Goal: Find specific fact: Find specific fact

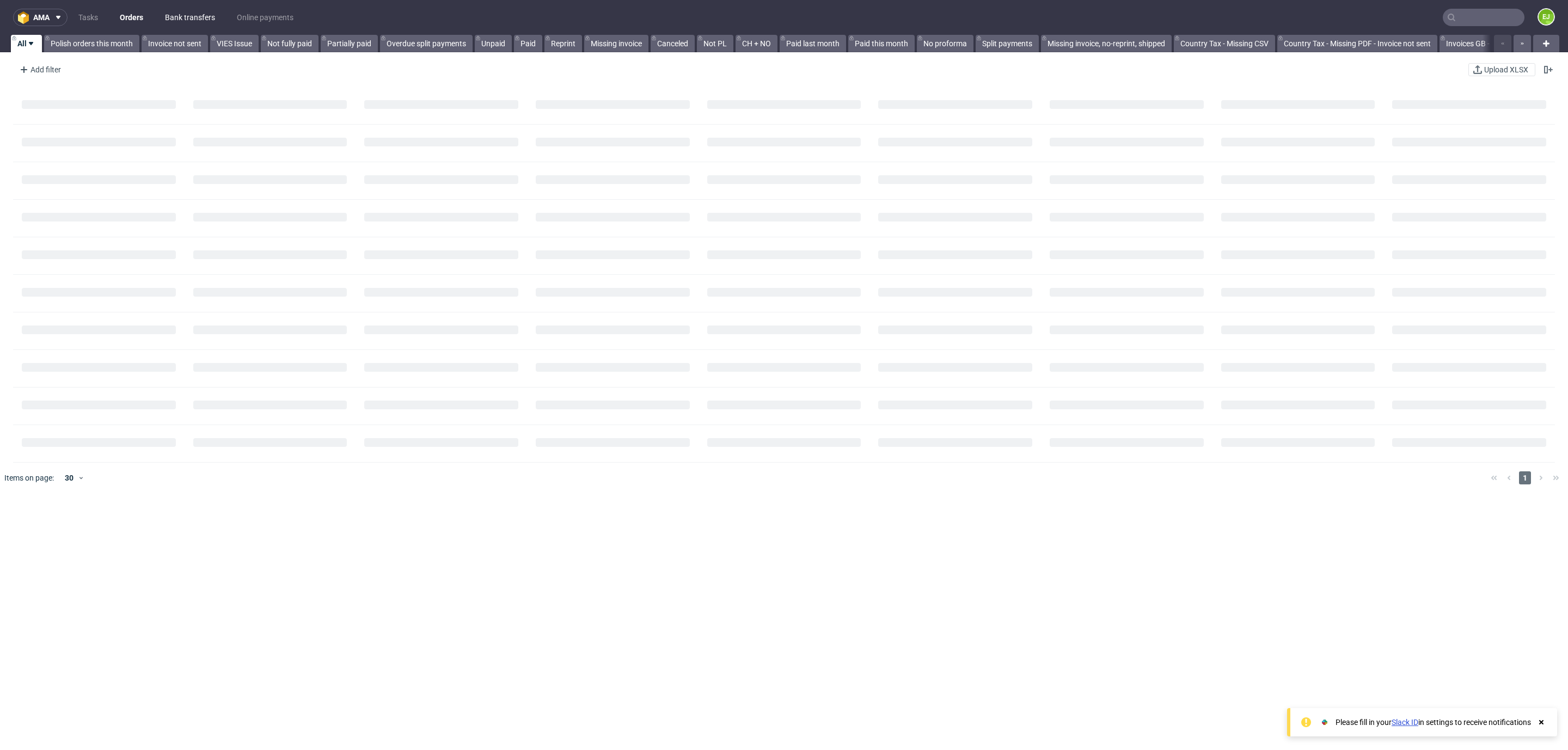
click at [218, 14] on link "Bank transfers" at bounding box center [190, 17] width 63 height 17
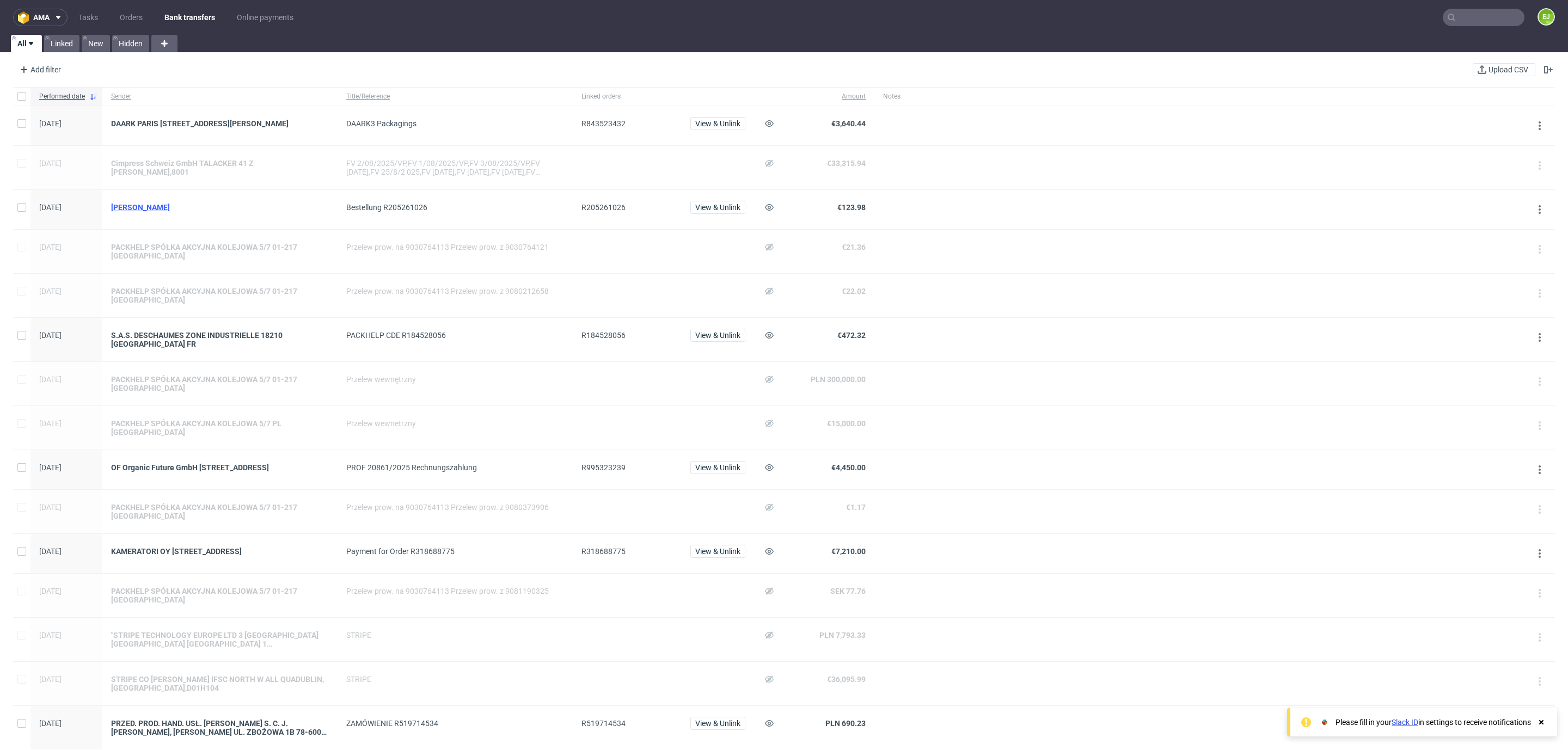
click at [134, 208] on div "[PERSON_NAME]" at bounding box center [220, 207] width 218 height 9
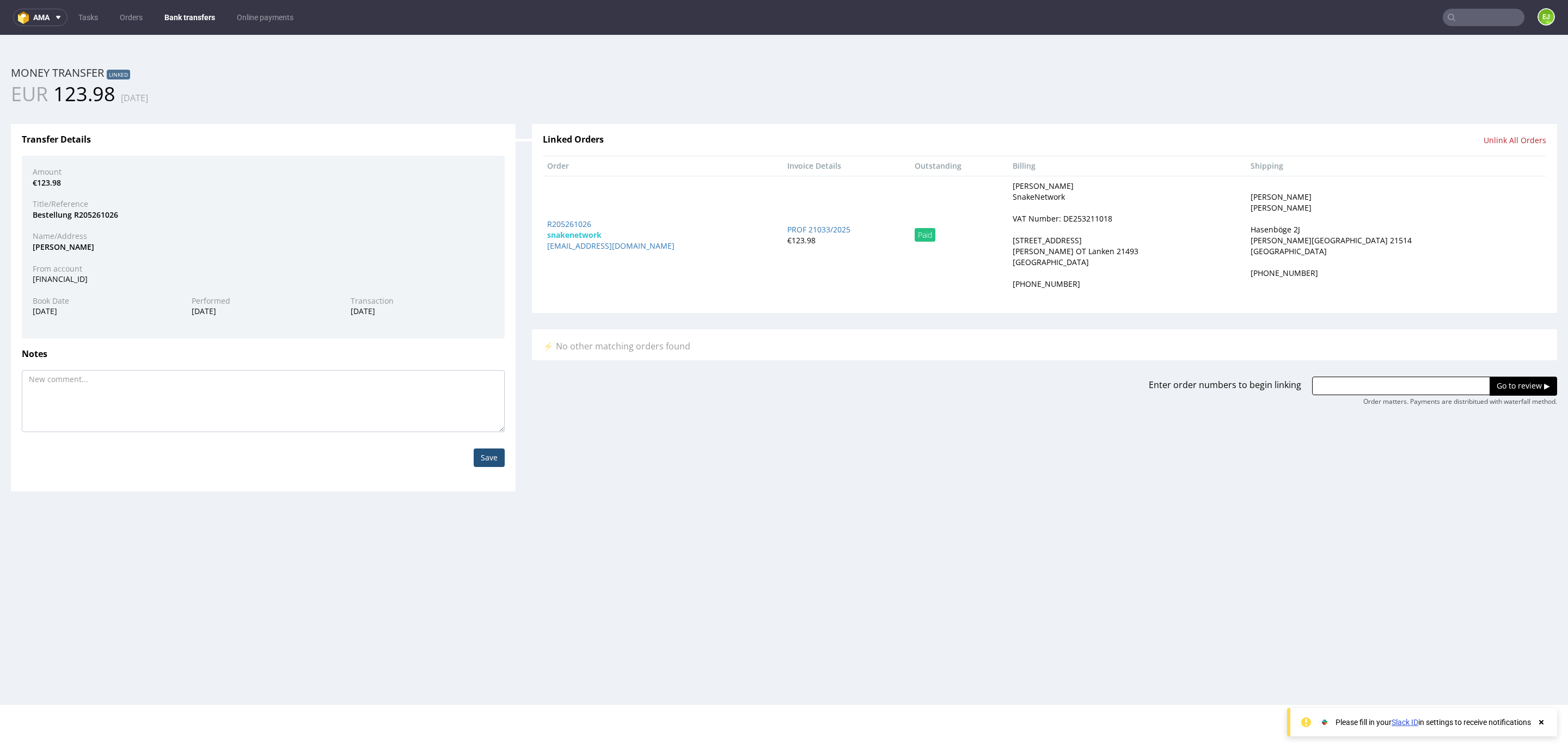
click at [1113, 219] on div "VAT Number: DE253211018" at bounding box center [1062, 219] width 99 height 11
copy div "DE253211018"
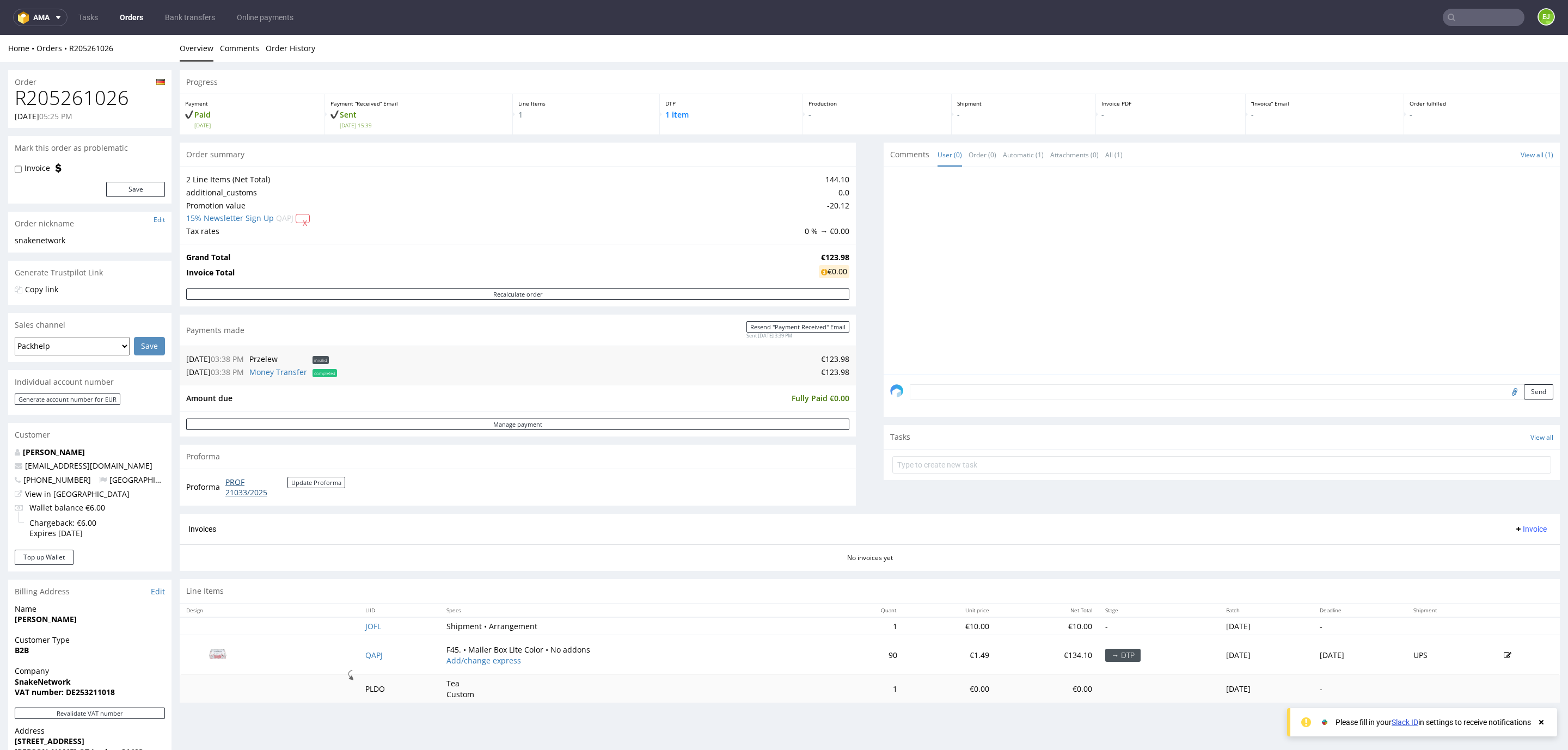
click at [248, 495] on link "PROF 21033/2025" at bounding box center [256, 487] width 62 height 22
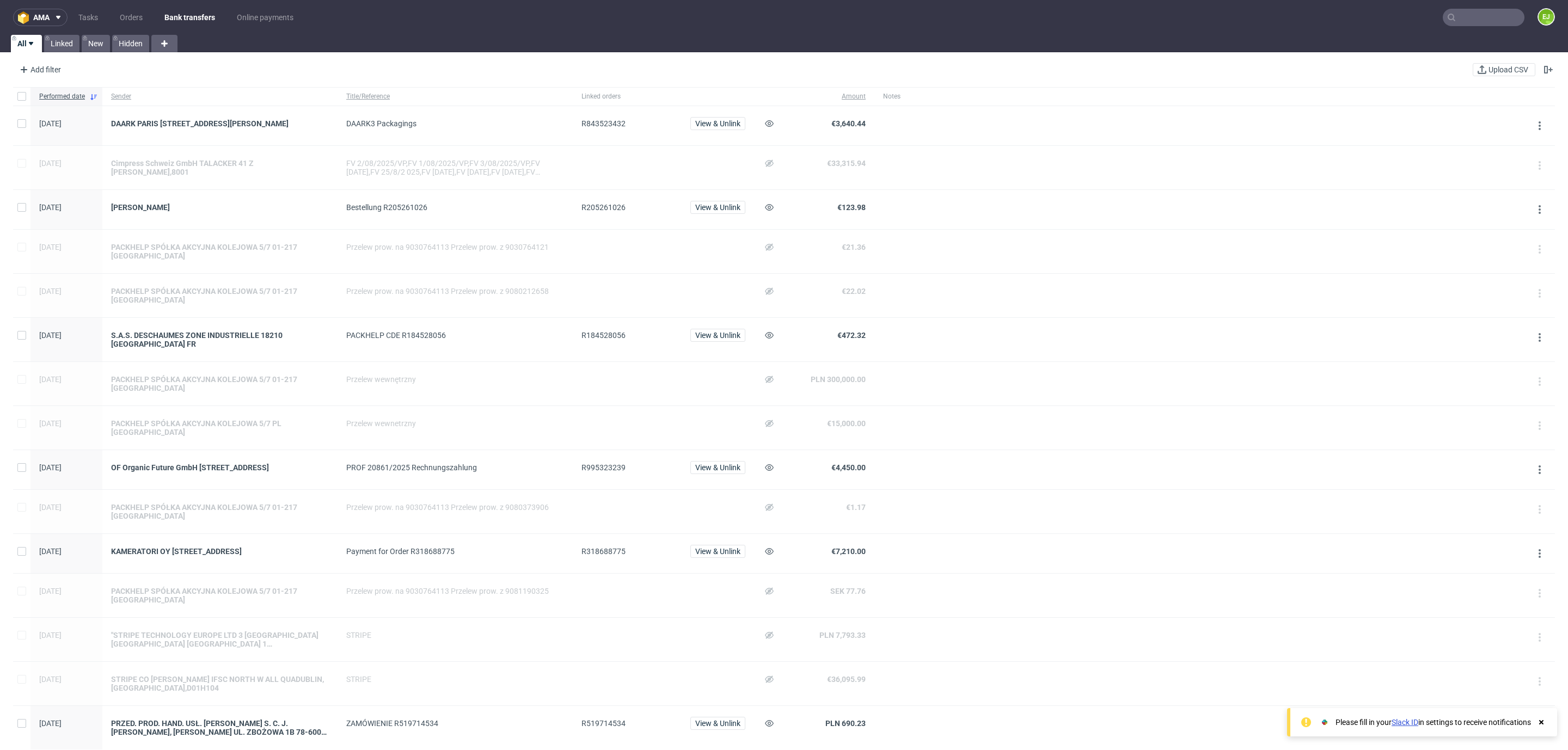
scroll to position [392, 0]
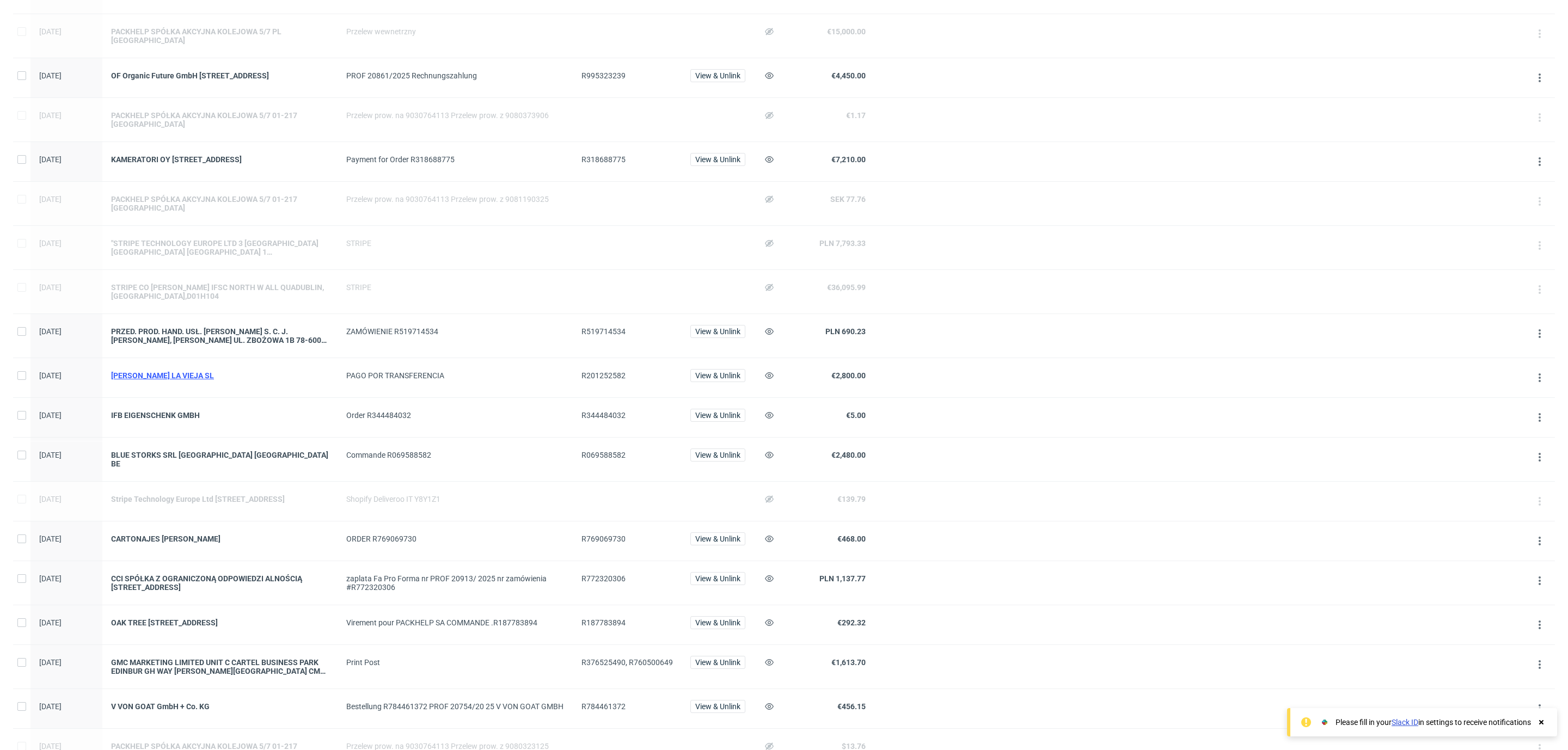
click at [175, 371] on div "[PERSON_NAME] LA VIEJA SL" at bounding box center [220, 375] width 218 height 9
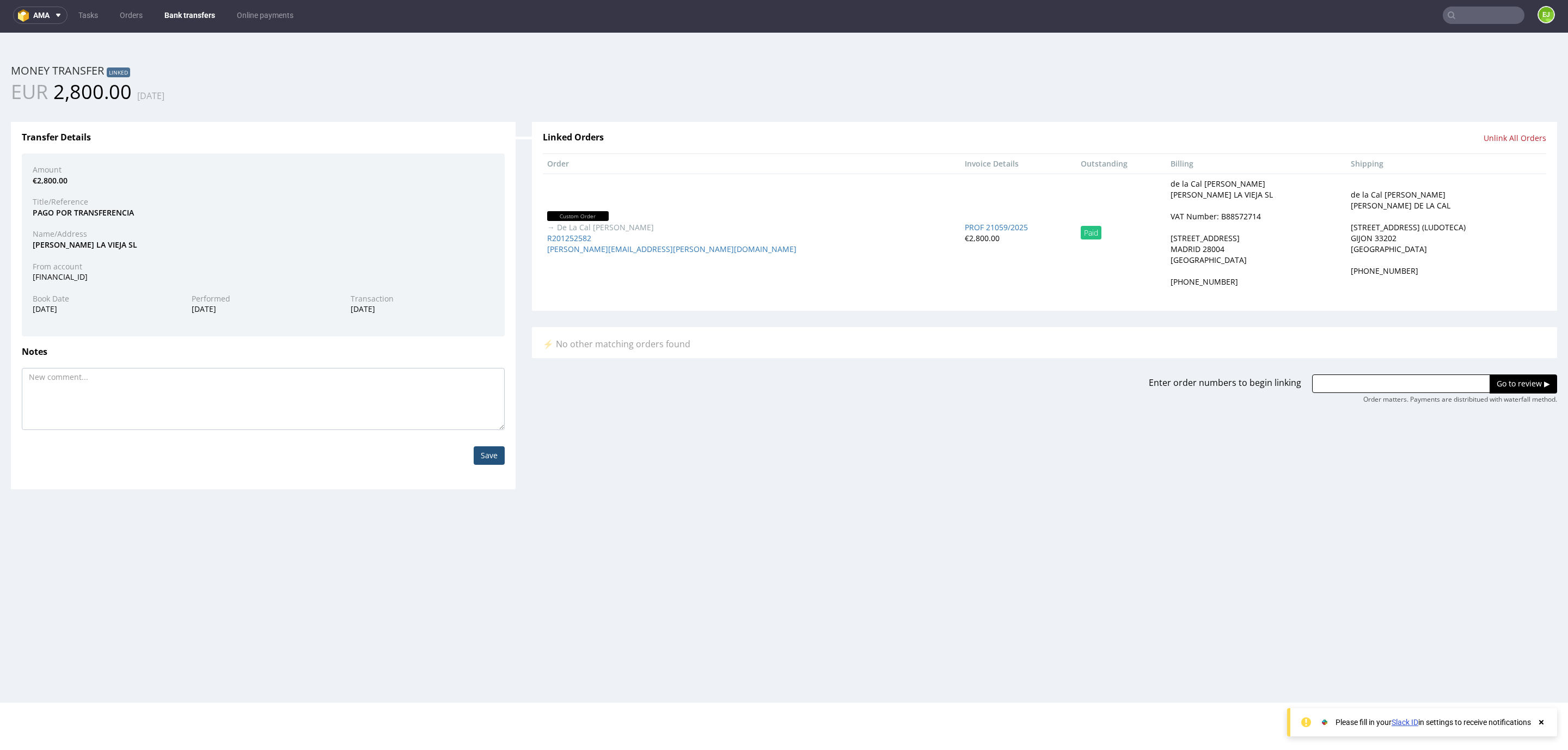
click at [1171, 214] on div "VAT Number: B88572714" at bounding box center [1216, 217] width 90 height 11
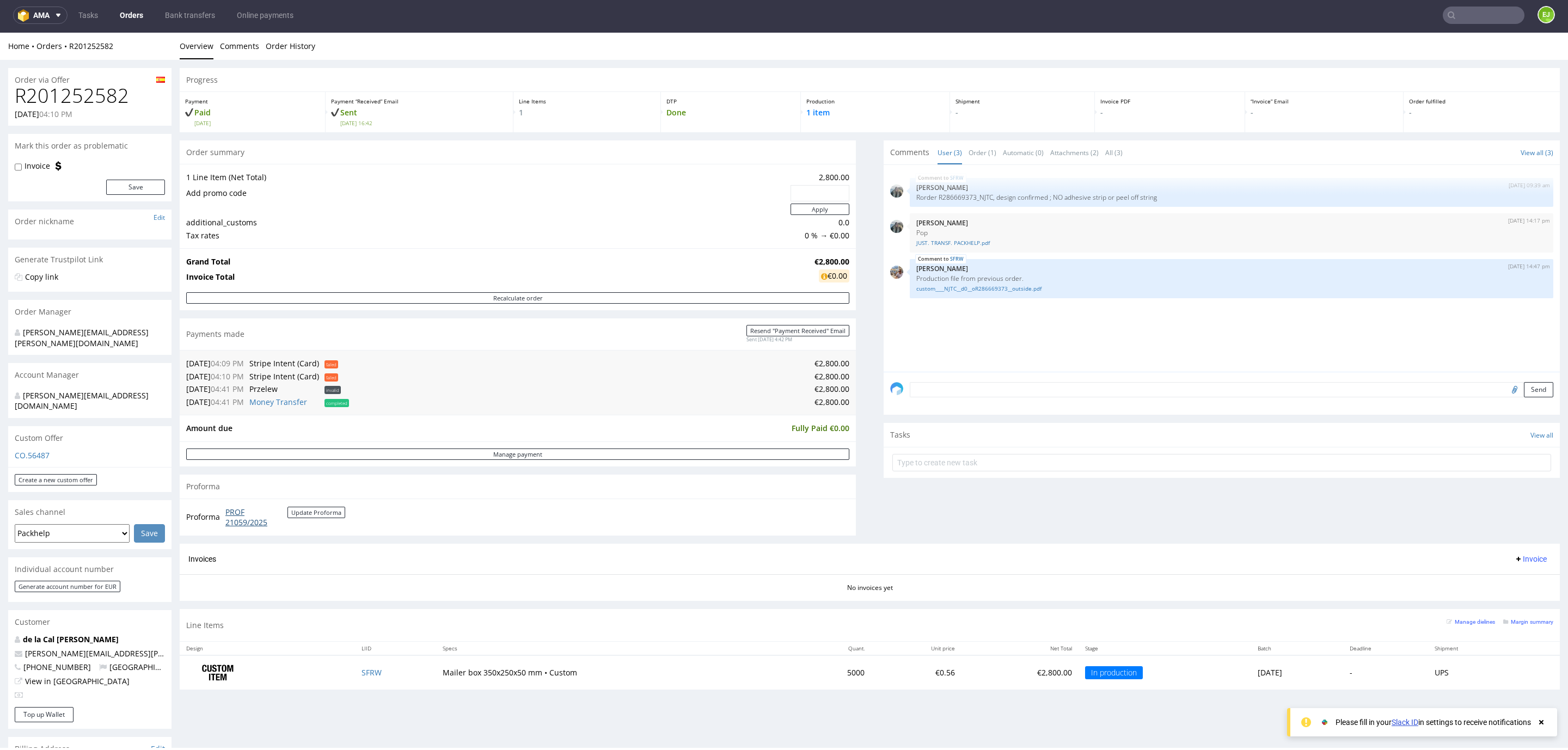
click at [234, 525] on link "PROF 21059/2025" at bounding box center [256, 517] width 62 height 22
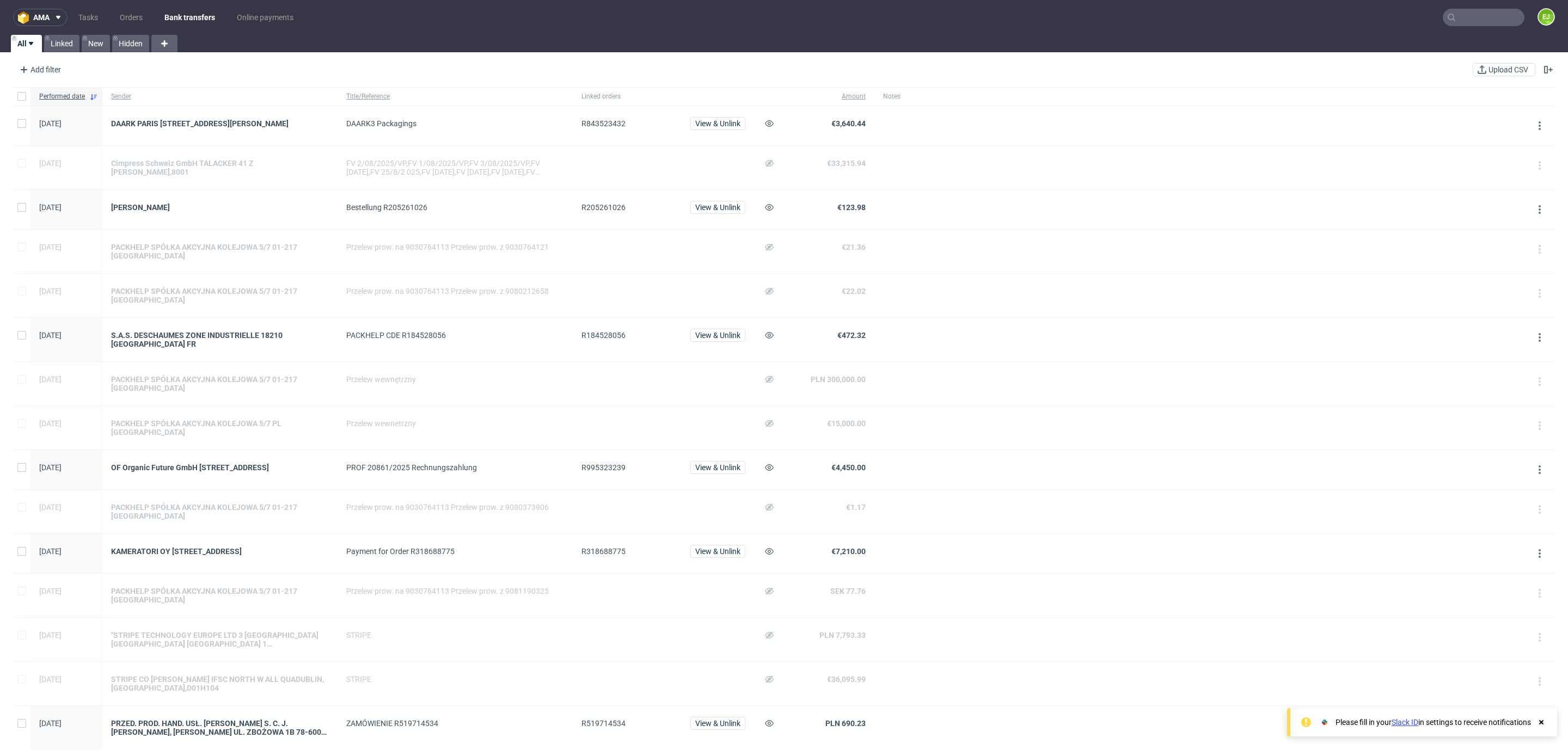
scroll to position [641, 0]
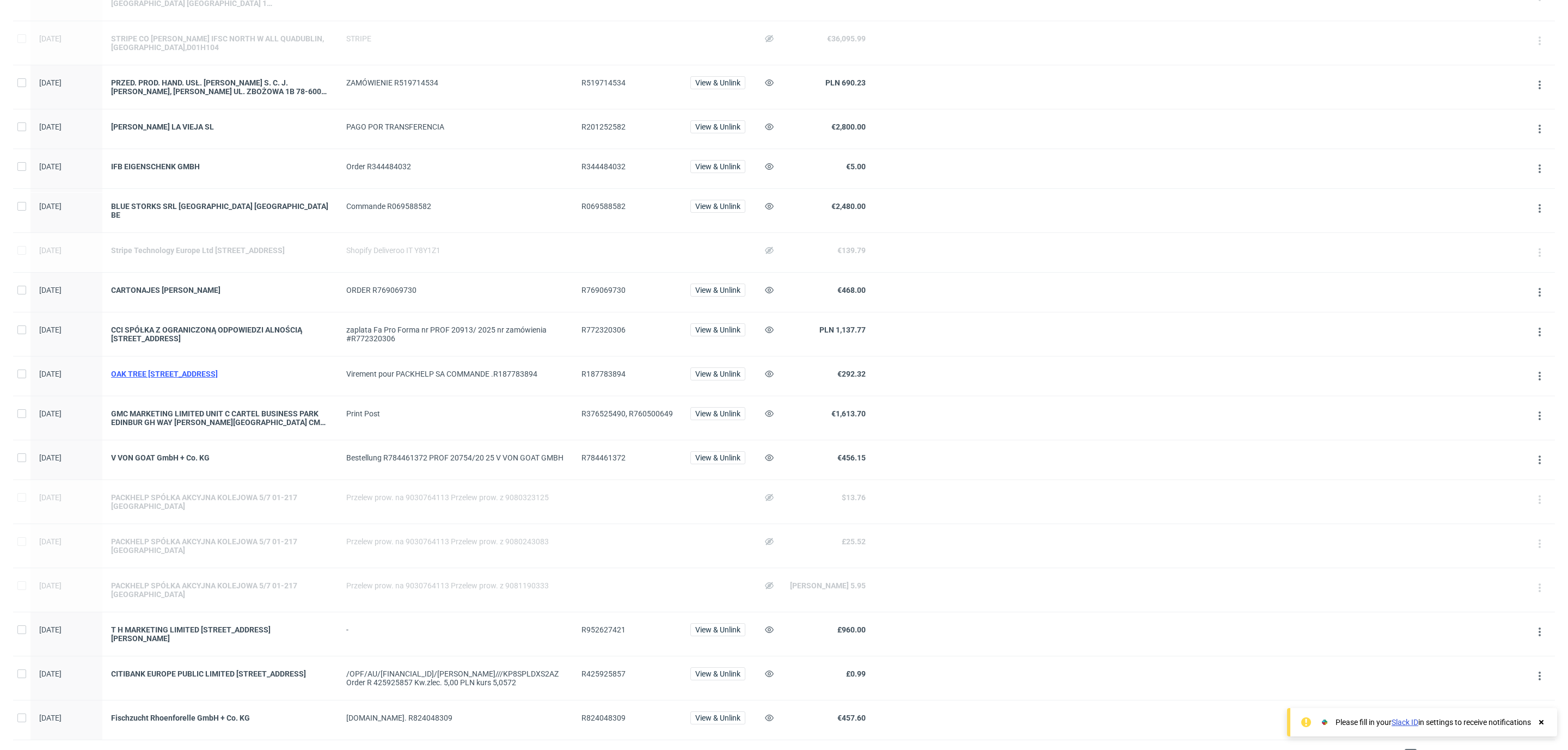
click at [318, 375] on div "OAK TREE [STREET_ADDRESS]" at bounding box center [220, 374] width 218 height 9
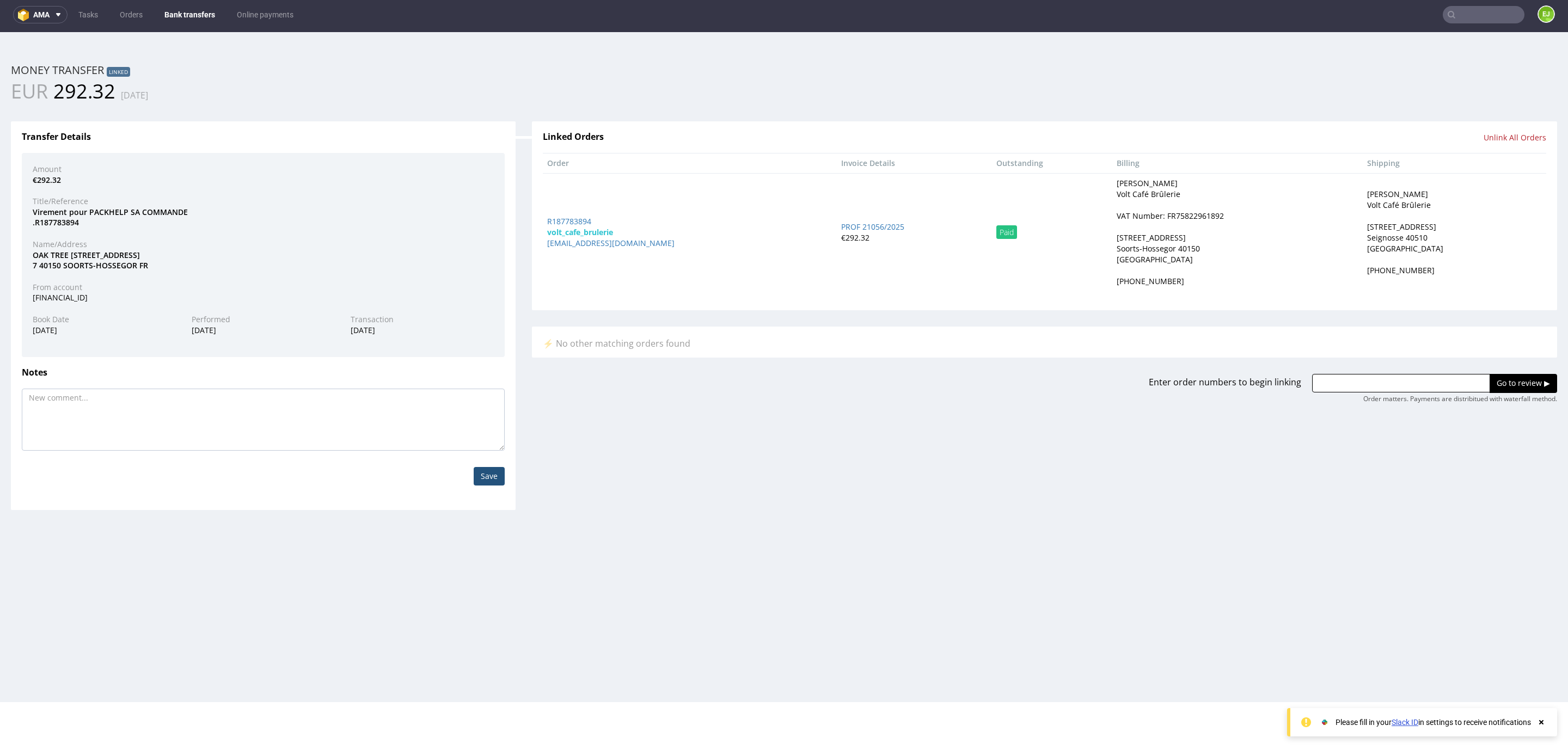
scroll to position [2, 0]
click at [1163, 220] on div "VAT Number: FR75822961892" at bounding box center [1170, 217] width 107 height 11
copy div "FR75822961892"
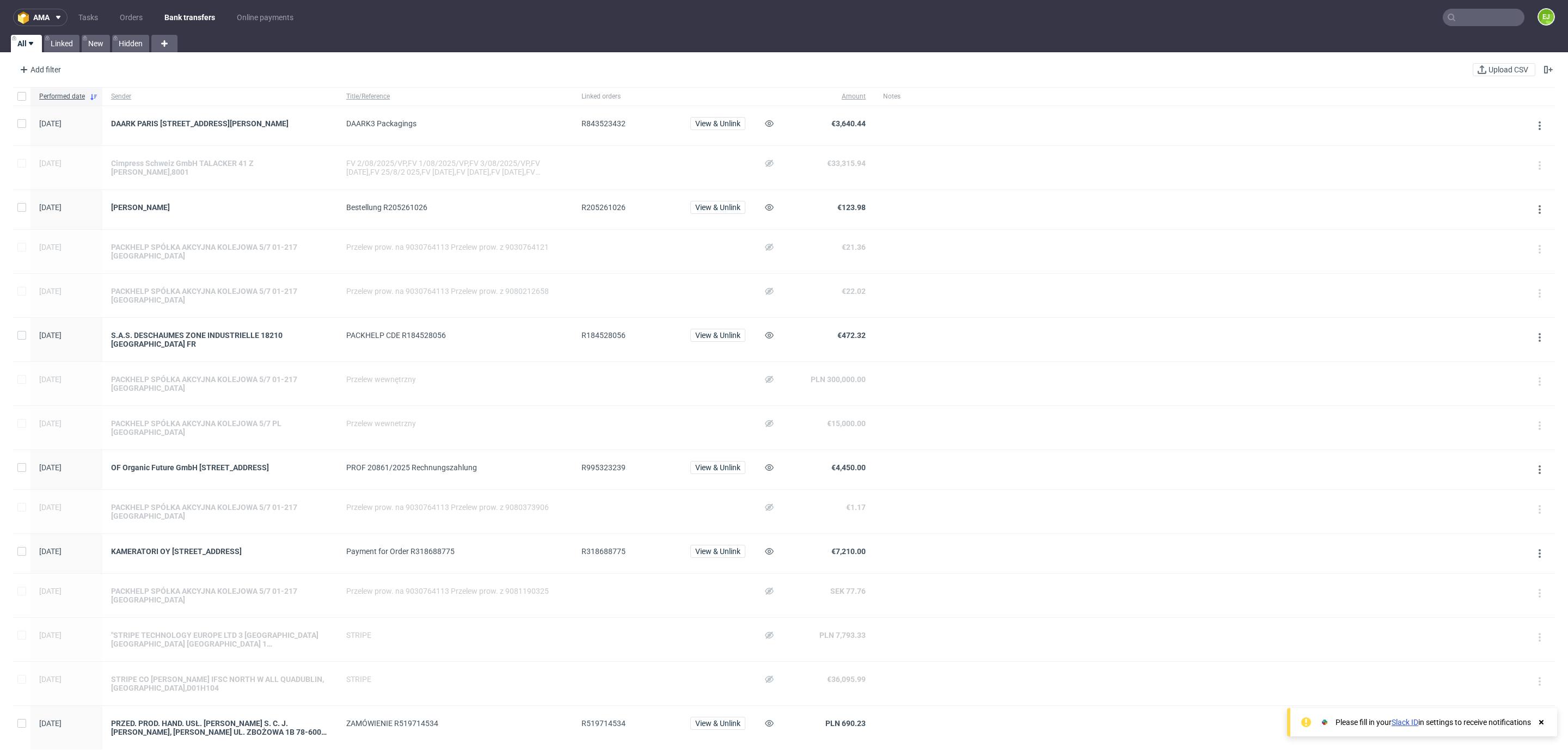
scroll to position [674, 0]
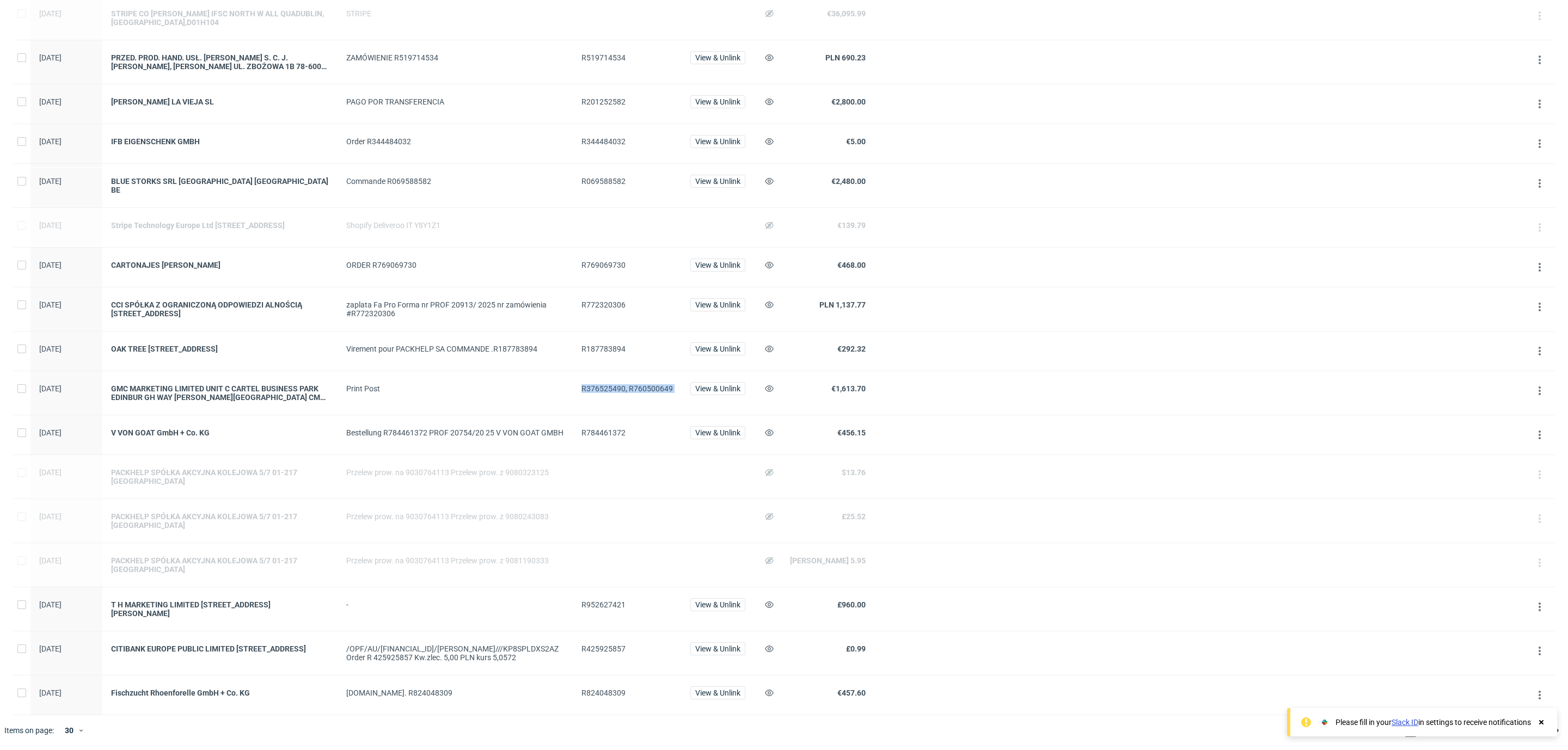
drag, startPoint x: 579, startPoint y: 386, endPoint x: 679, endPoint y: 394, distance: 100.3
click at [679, 394] on div "[DATE] GMC MARKETING LIMITED [STREET_ADDRESS][PERSON_NAME] GB Print Post R37652…" at bounding box center [784, 393] width 1542 height 44
copy span "R376525490, R760500649"
click at [598, 97] on span "R201252582" at bounding box center [603, 101] width 44 height 9
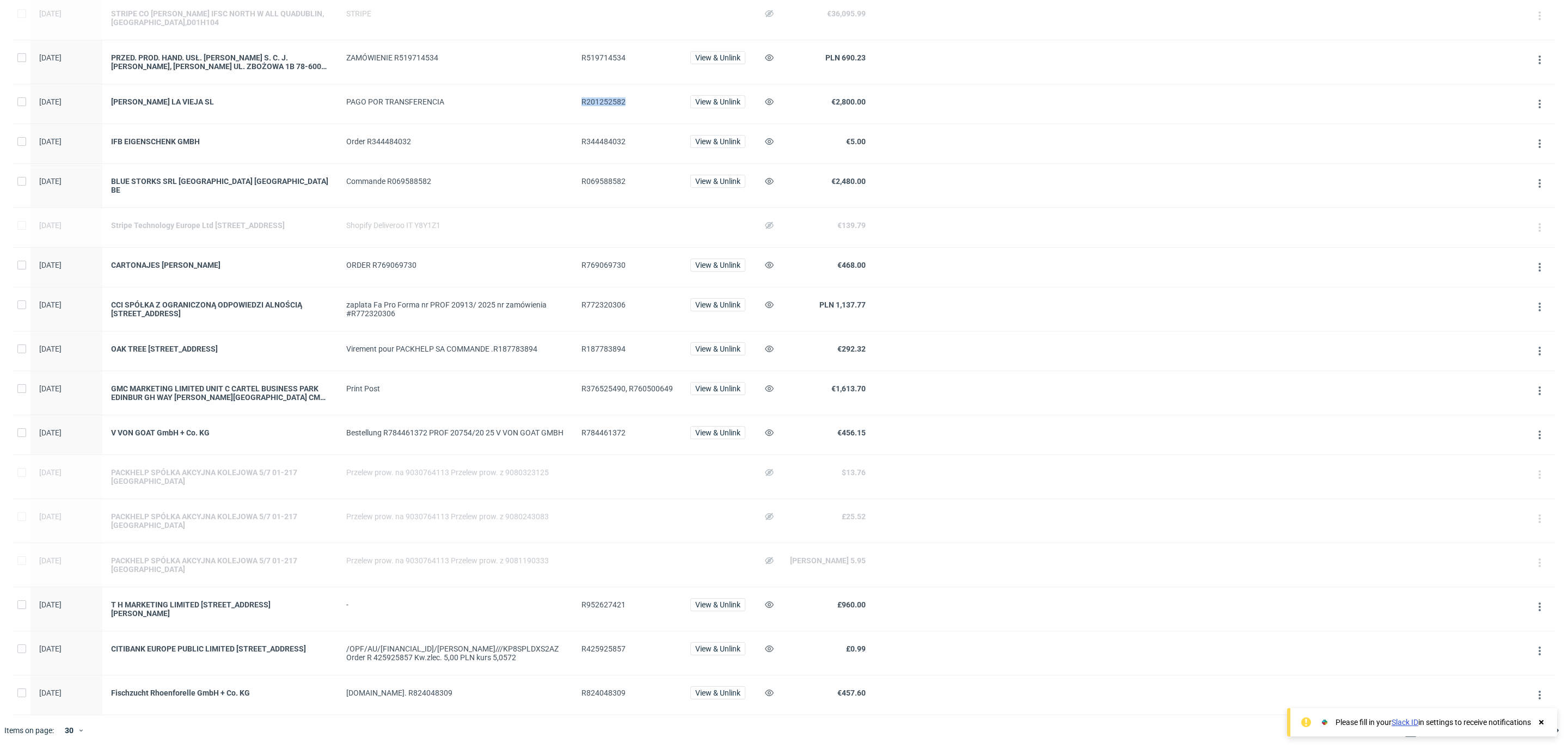
copy span "R201252582"
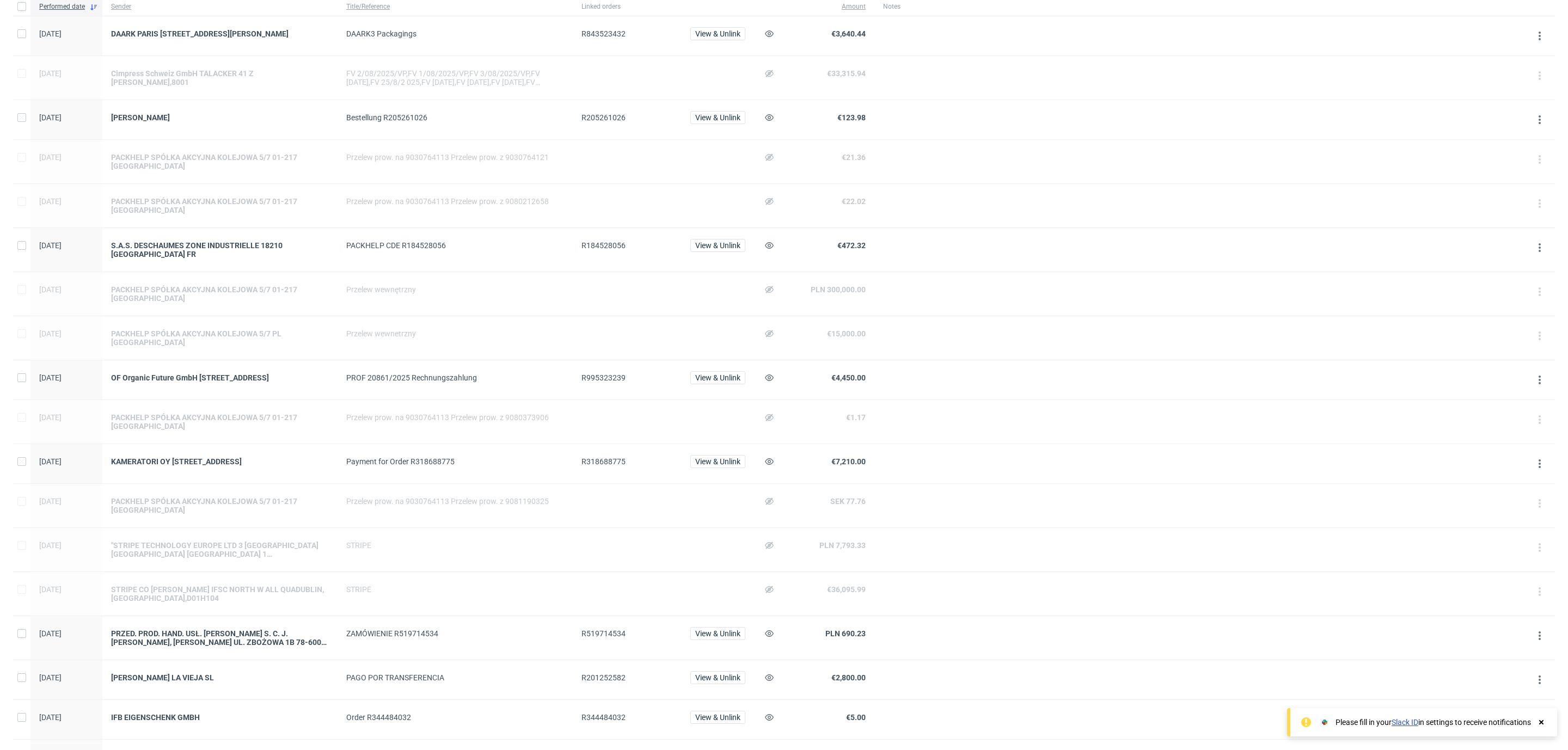
click at [595, 380] on span "R995323239" at bounding box center [603, 377] width 44 height 9
copy span "R995323239"
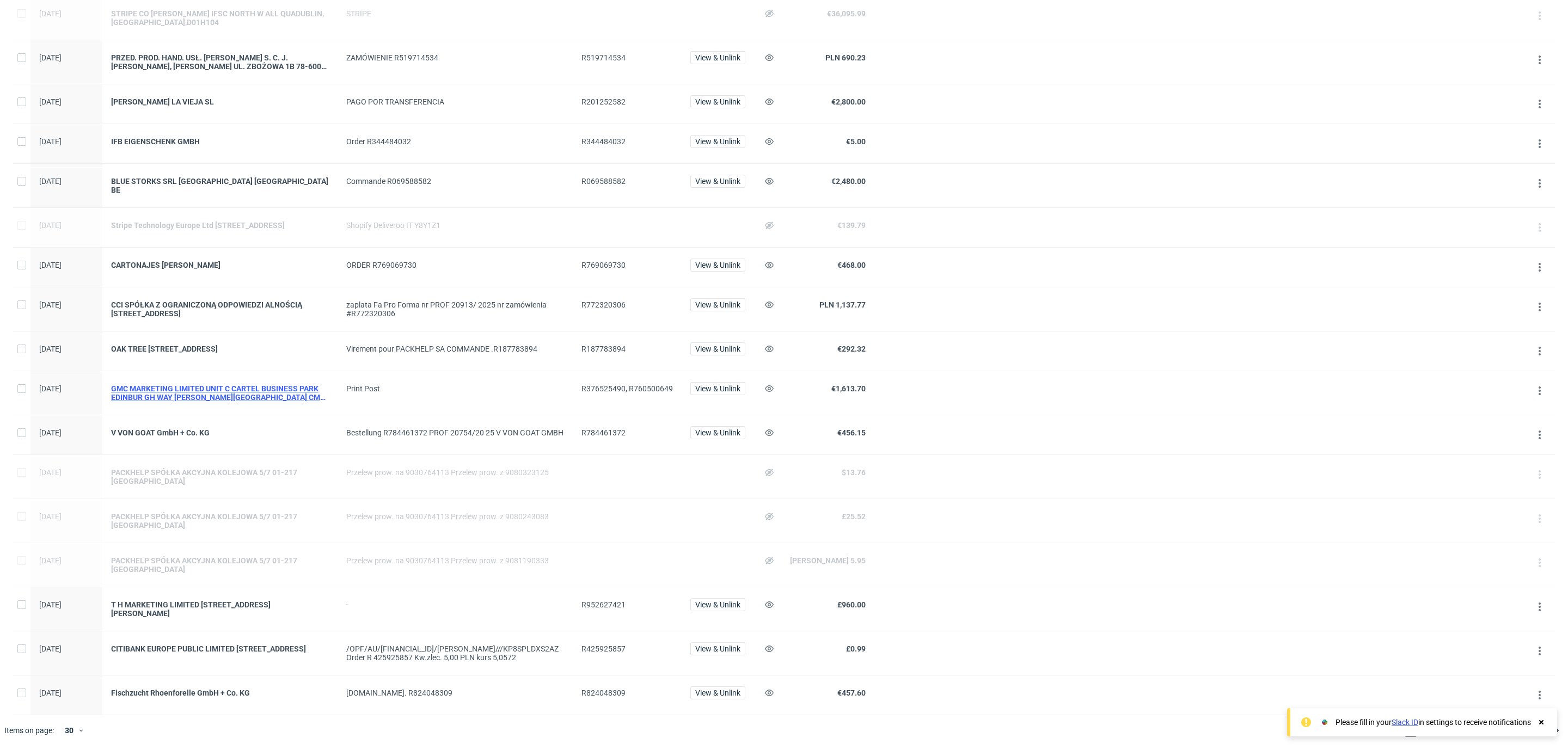
click at [285, 384] on div "GMC MARKETING LIMITED UNIT C CARTEL BUSINESS PARK EDINBUR GH WAY [PERSON_NAME][…" at bounding box center [220, 393] width 218 height 17
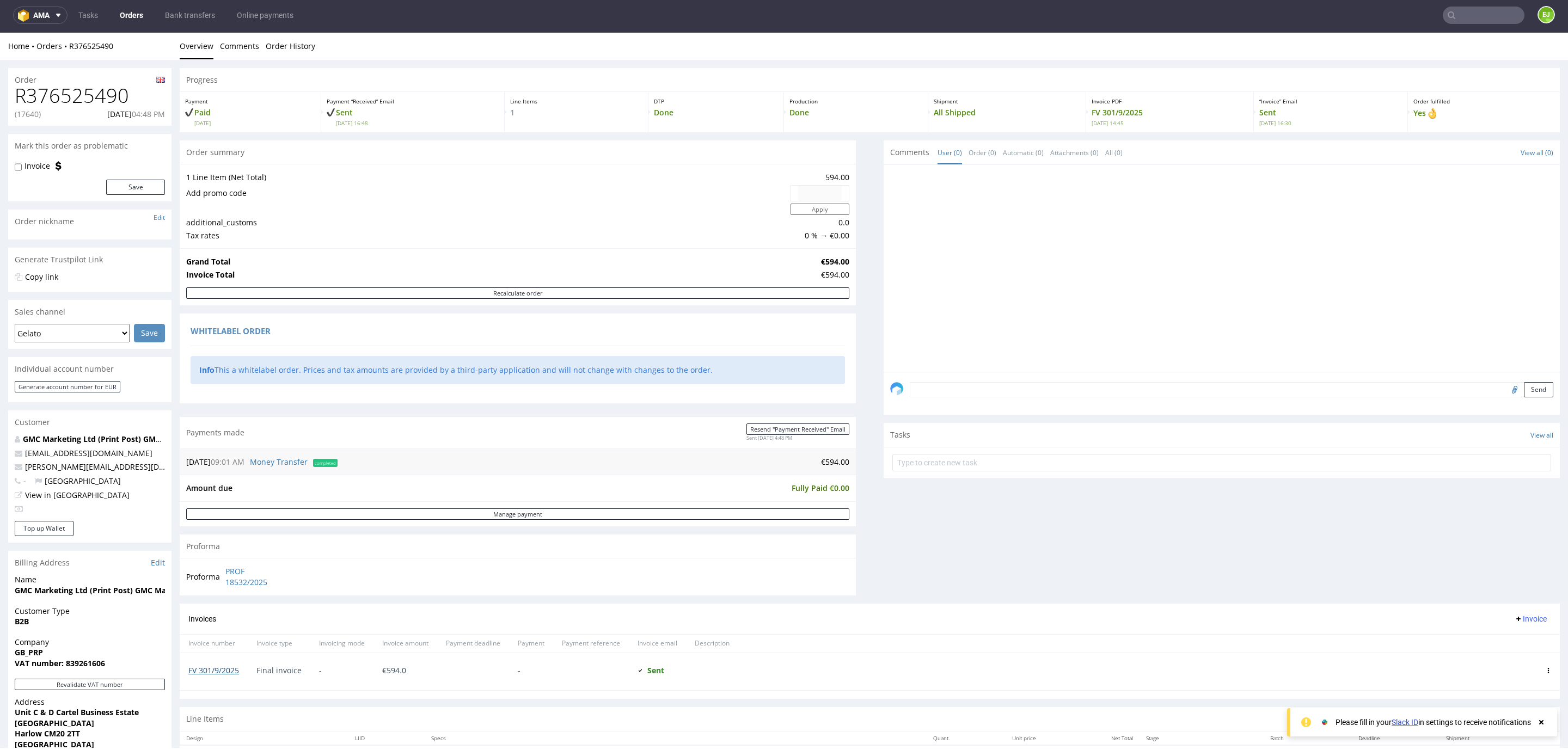
click at [216, 676] on link "FV 301/9/2025" at bounding box center [213, 670] width 51 height 10
click at [180, 19] on link "Bank transfers" at bounding box center [190, 15] width 63 height 17
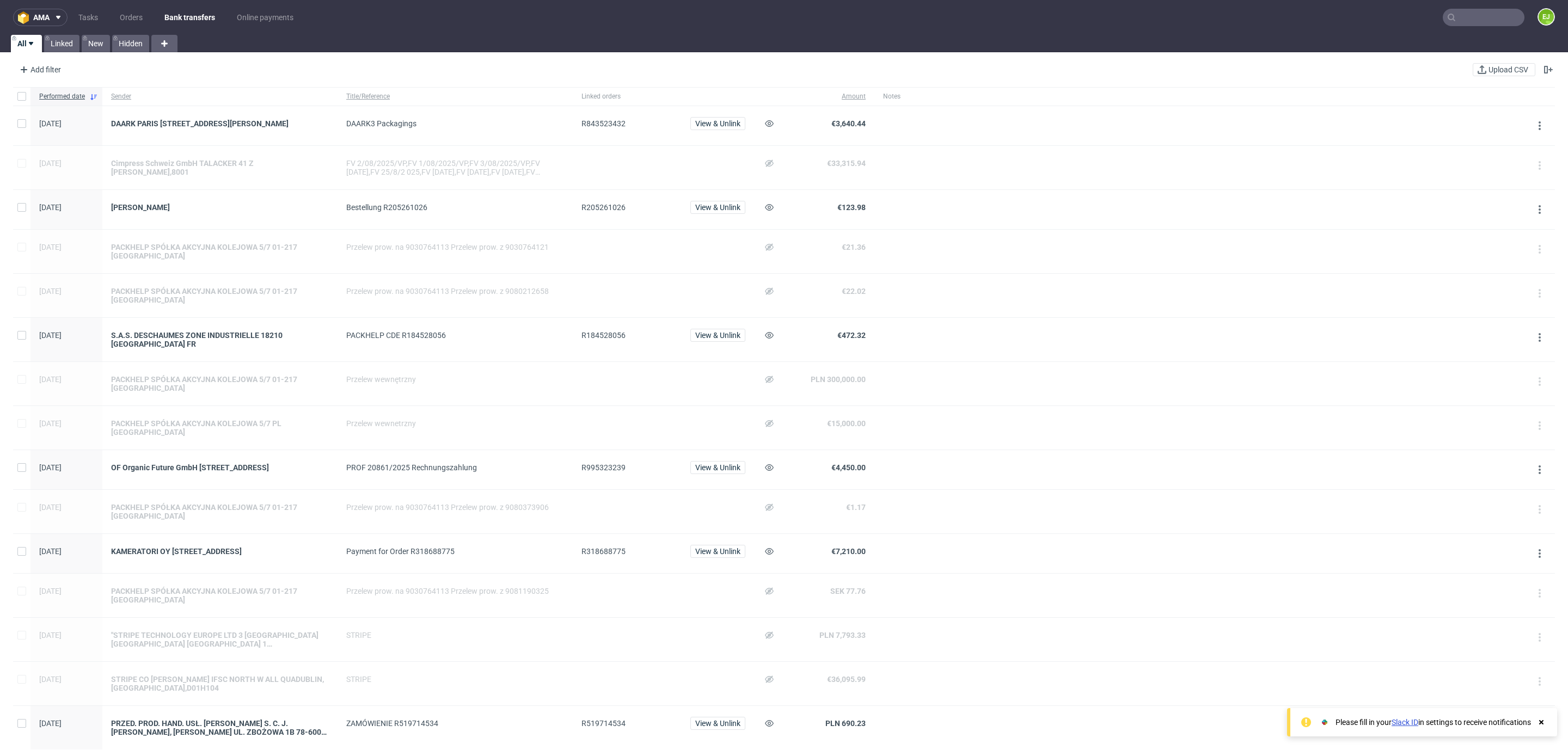
scroll to position [674, 0]
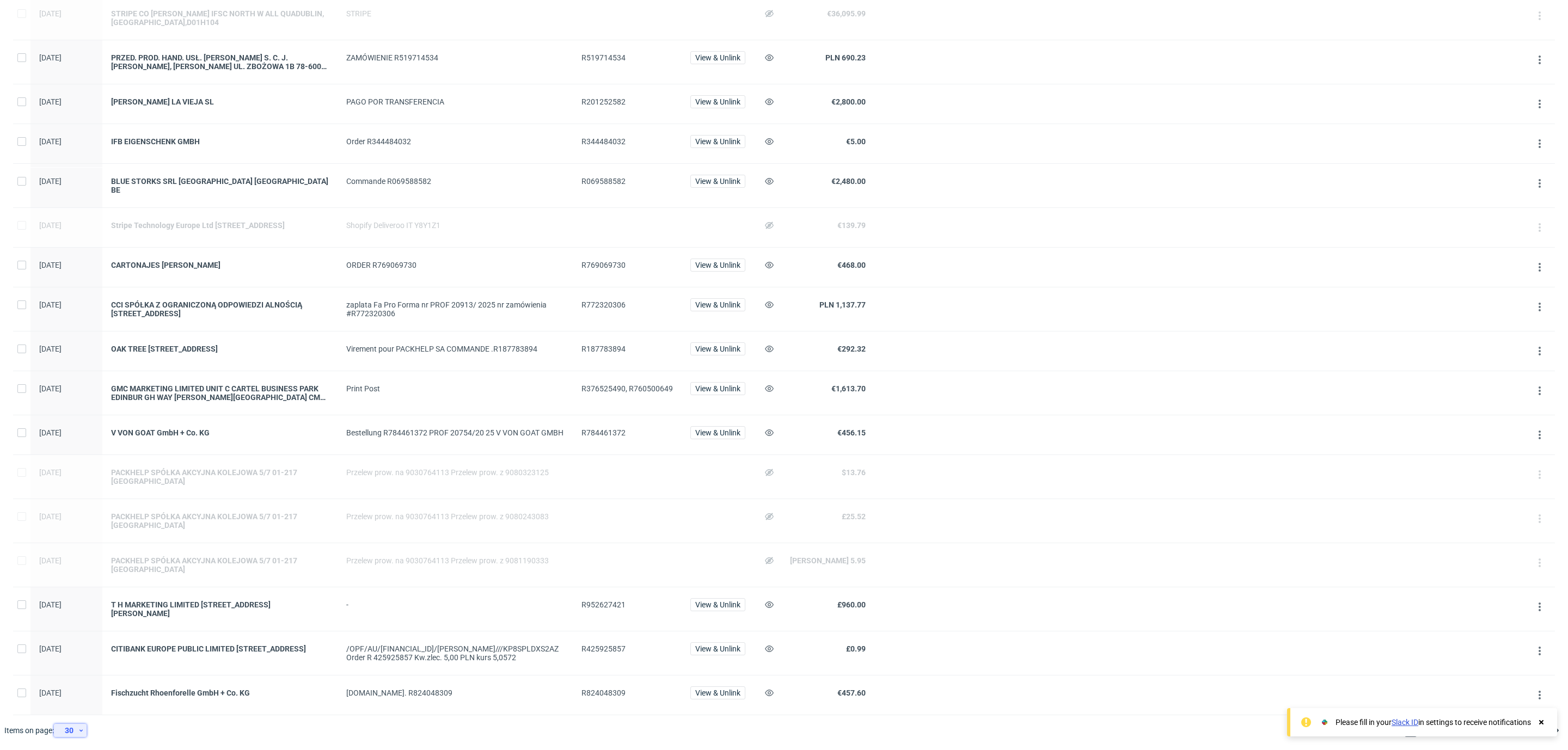
click at [84, 731] on icon at bounding box center [81, 731] width 6 height 9
click at [89, 681] on div "60" at bounding box center [74, 680] width 31 height 24
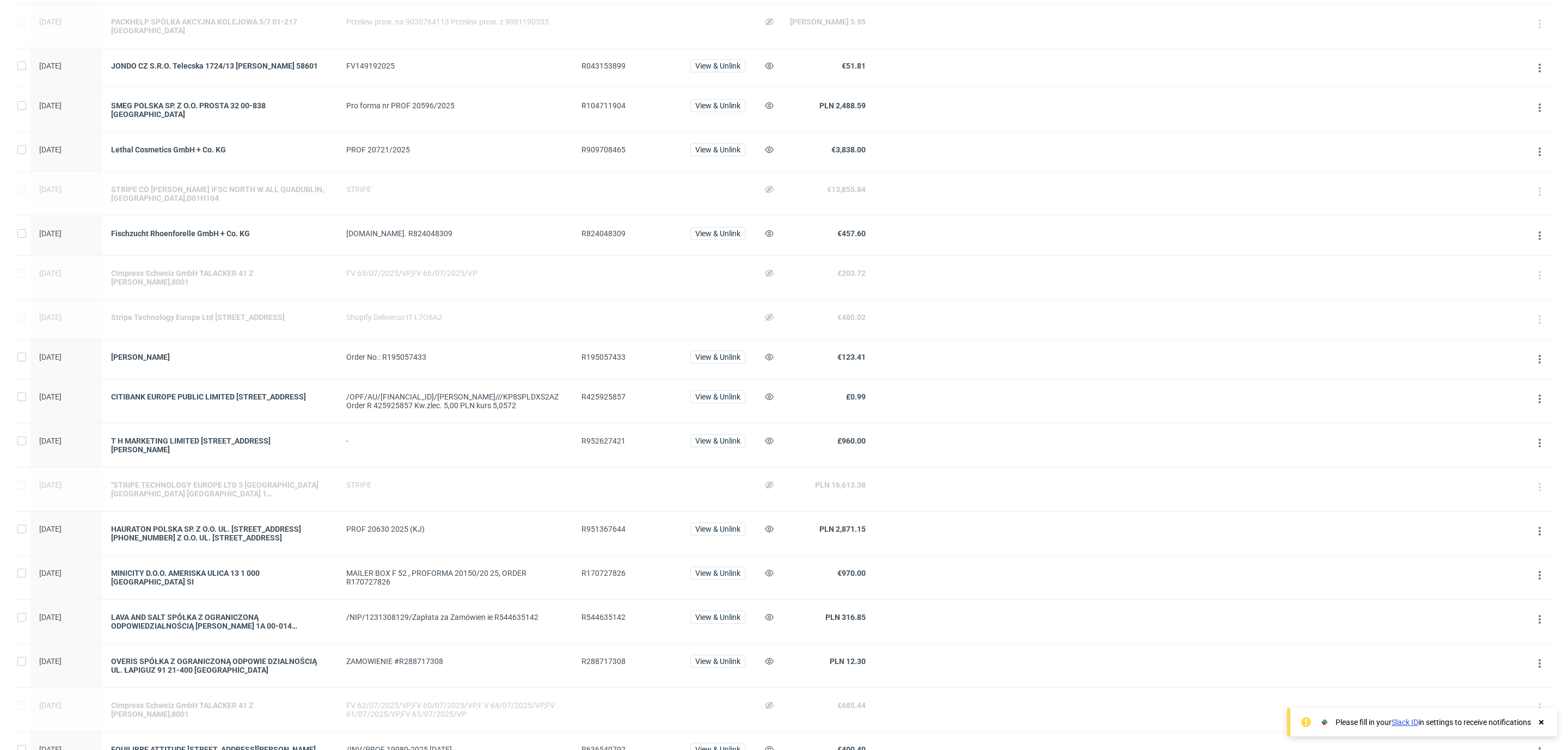
scroll to position [1237, 0]
click at [232, 117] on div "SMEG POLSKA SP. Z O.O. PROSTA 32 00-838 [GEOGRAPHIC_DATA]" at bounding box center [220, 109] width 218 height 17
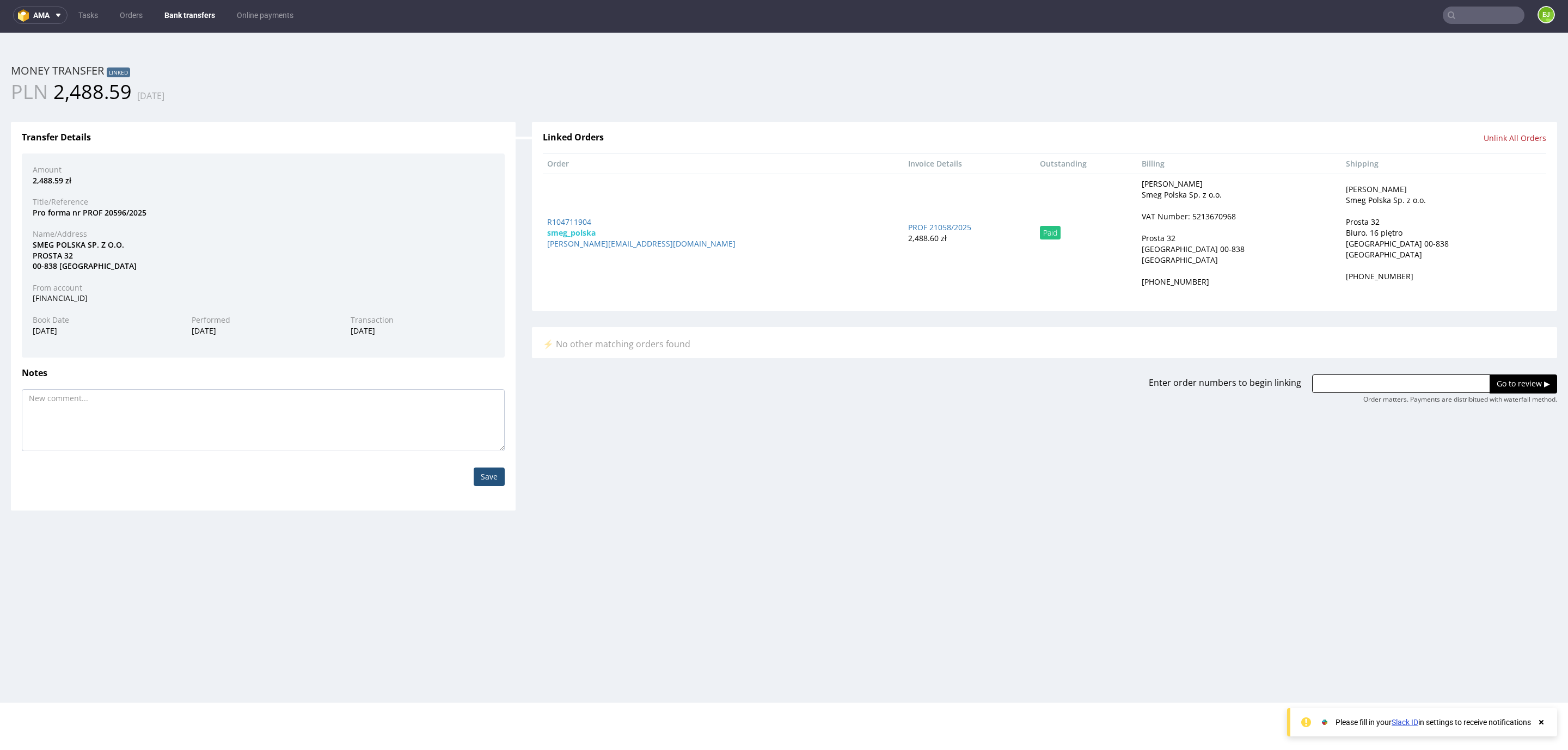
click at [1174, 212] on div "VAT Number: 5213670968" at bounding box center [1188, 217] width 94 height 11
copy div "5213670968"
drag, startPoint x: 605, startPoint y: 222, endPoint x: 538, endPoint y: 219, distance: 67.1
click at [538, 219] on div "Order Invoice Details Outstanding Billing Shipping R104711904 smeg_polska [PERS…" at bounding box center [1044, 228] width 1020 height 149
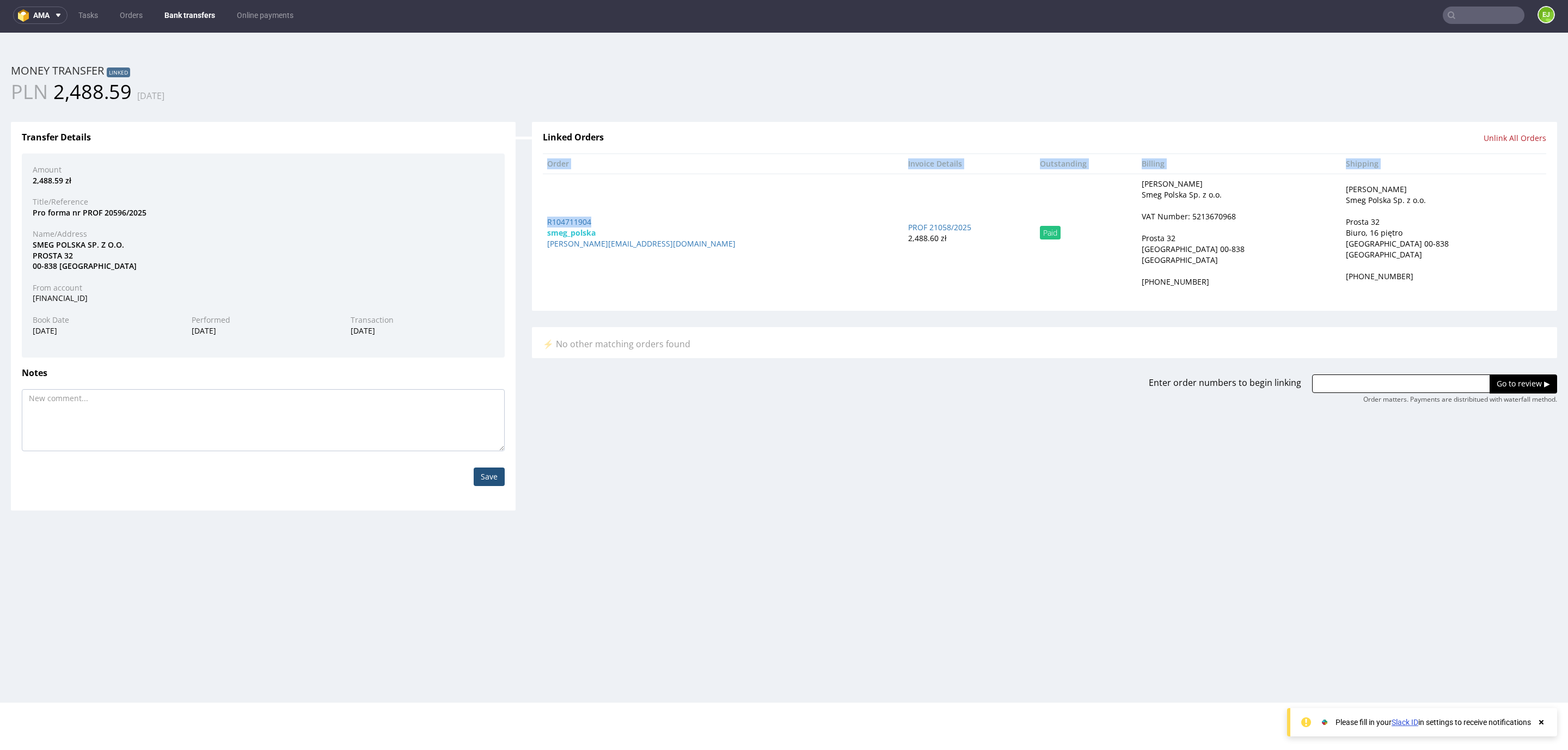
click at [601, 218] on div "R104711904" at bounding box center [723, 222] width 353 height 11
drag, startPoint x: 599, startPoint y: 218, endPoint x: 539, endPoint y: 220, distance: 60.0
click at [543, 220] on td "R104711904 smeg_polska [PERSON_NAME][EMAIL_ADDRESS][DOMAIN_NAME]" at bounding box center [723, 233] width 361 height 118
copy link "R104711904"
